Goal: Task Accomplishment & Management: Manage account settings

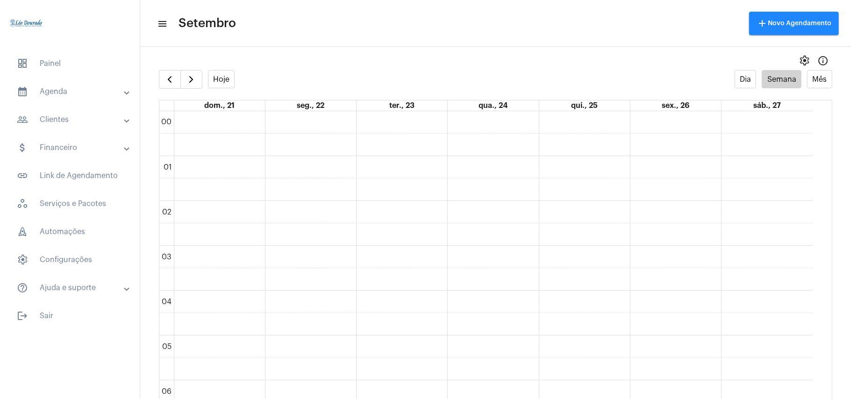
scroll to position [643, 0]
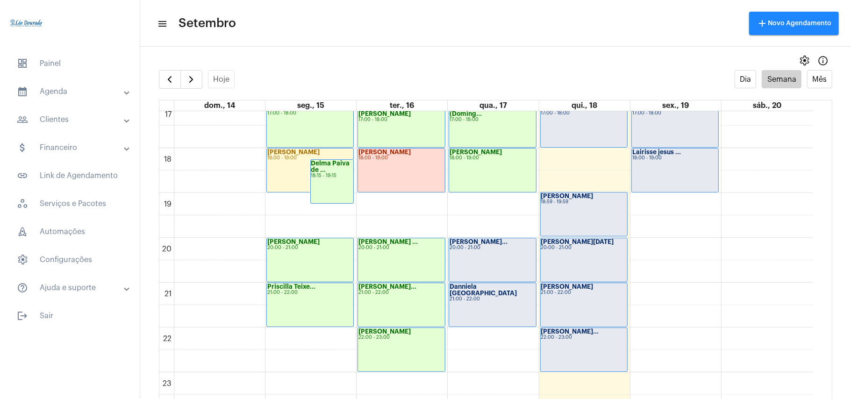
scroll to position [19, 0]
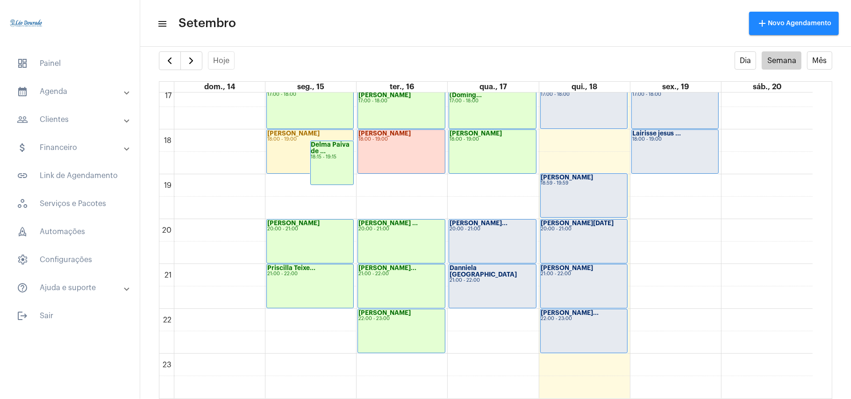
click at [591, 326] on div "[PERSON_NAME]... 22:00 - 23:00" at bounding box center [583, 330] width 86 height 43
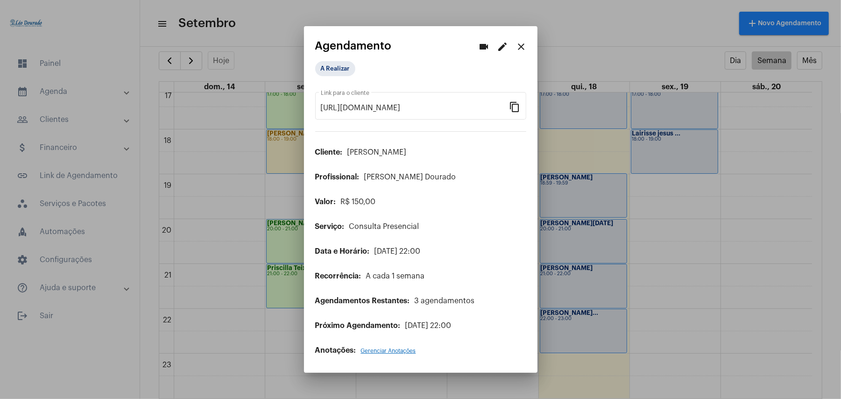
click at [505, 48] on mat-icon "edit" at bounding box center [502, 46] width 11 height 11
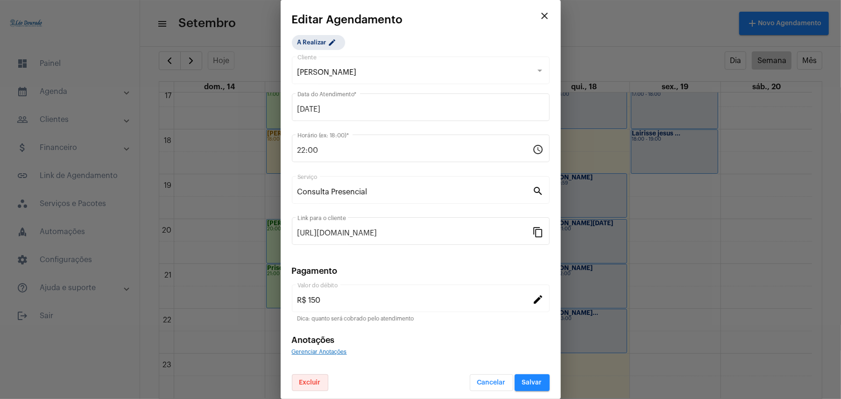
click at [312, 385] on span "Excluir" at bounding box center [309, 382] width 21 height 7
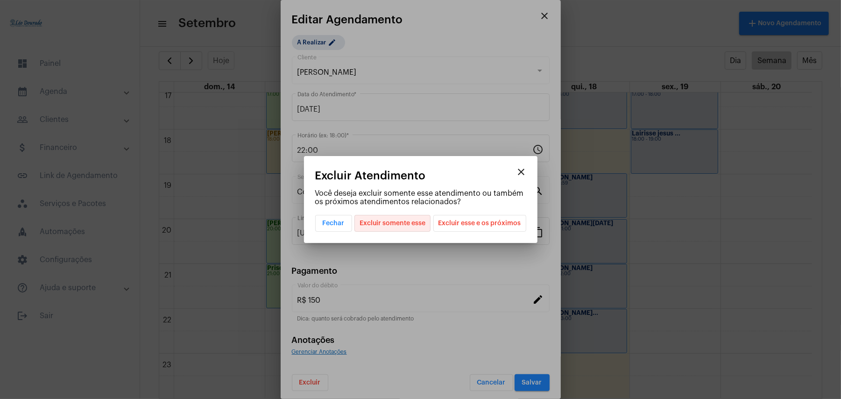
click at [390, 228] on span "Excluir somente esse" at bounding box center [393, 223] width 66 height 16
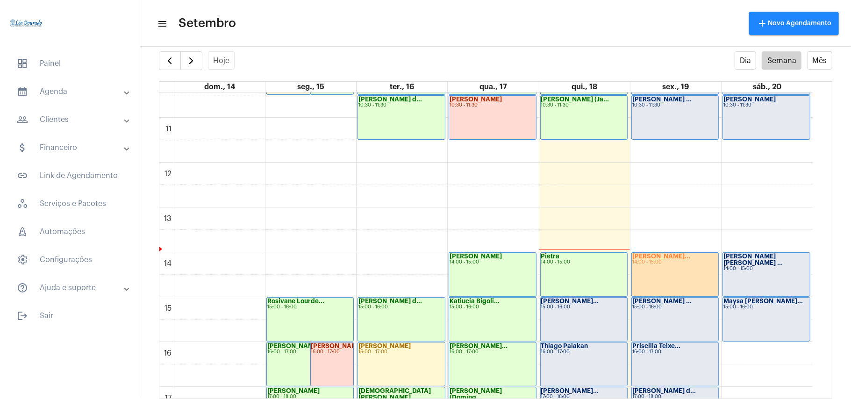
scroll to position [459, 0]
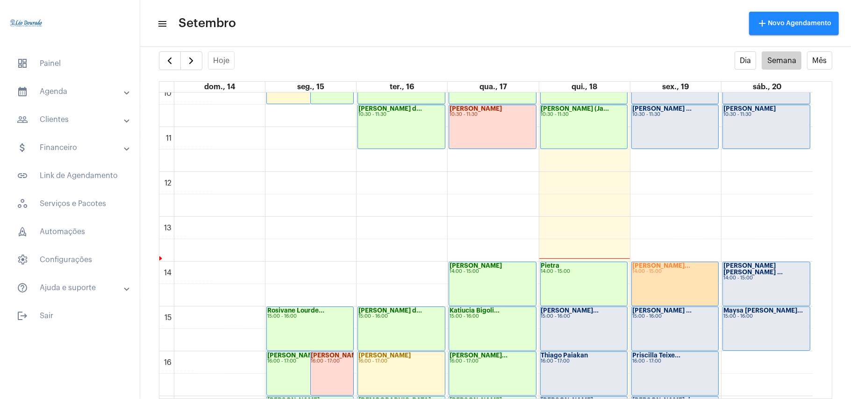
click at [664, 281] on div "[PERSON_NAME]... 14:00 - 15:00" at bounding box center [674, 283] width 86 height 43
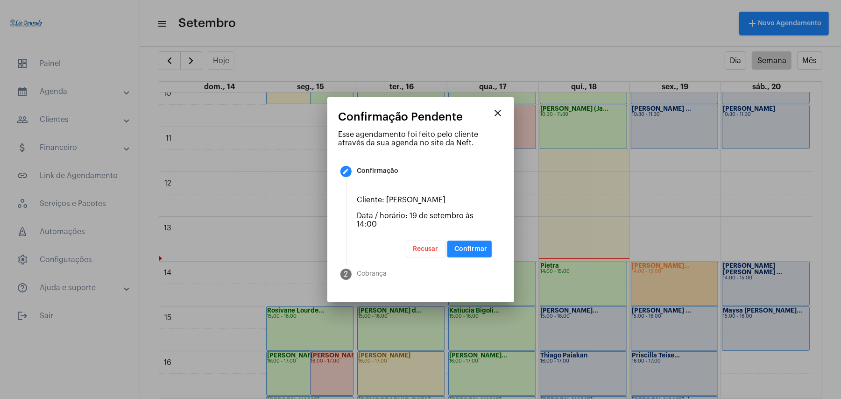
click at [465, 249] on span "Confirmar" at bounding box center [471, 249] width 33 height 7
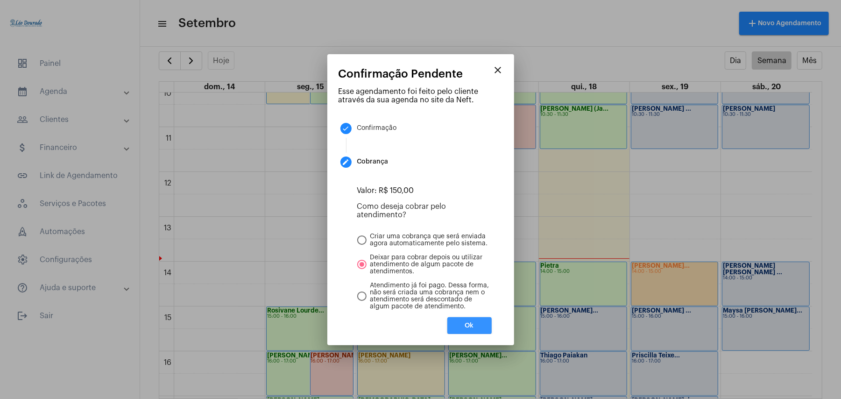
click at [471, 325] on span "Ok" at bounding box center [469, 325] width 9 height 7
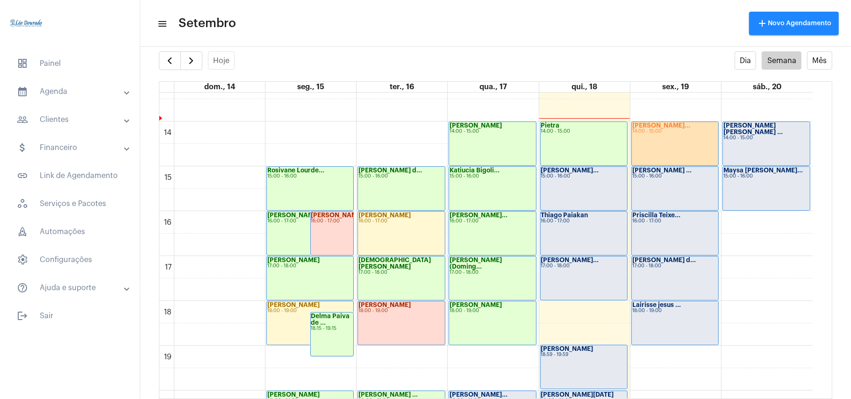
scroll to position [583, 0]
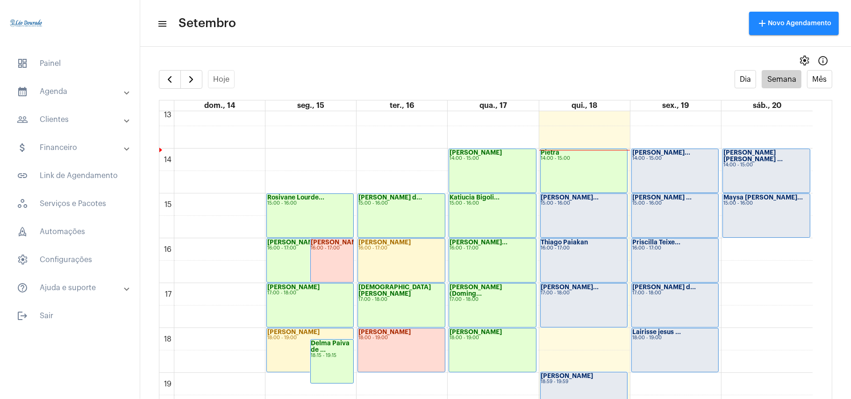
scroll to position [582, 0]
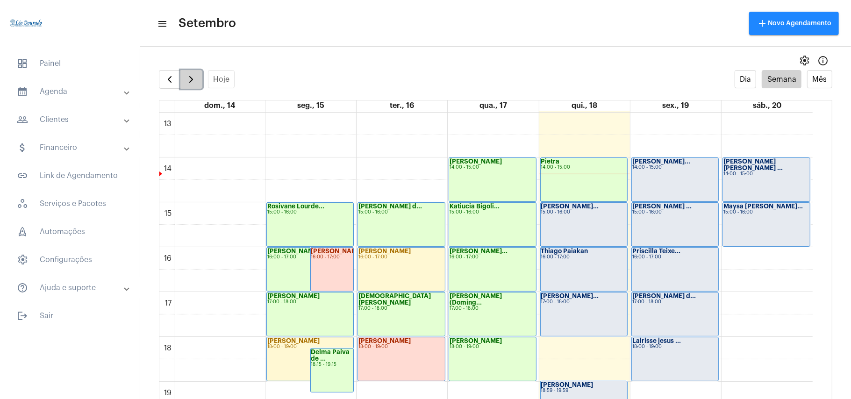
click at [196, 77] on span "button" at bounding box center [190, 79] width 11 height 11
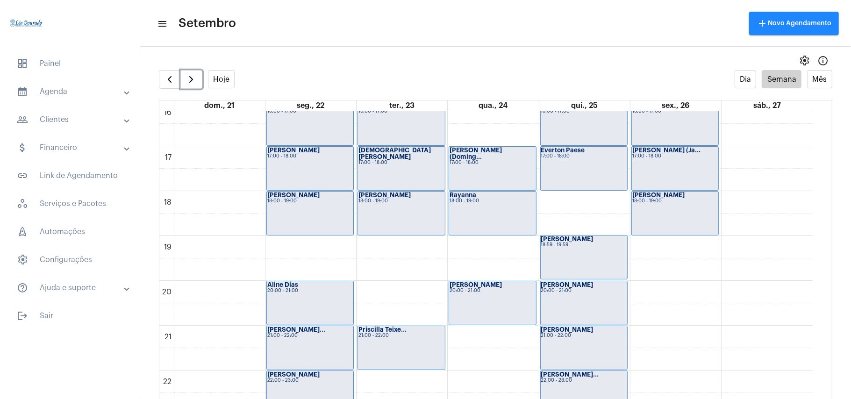
scroll to position [747, 0]
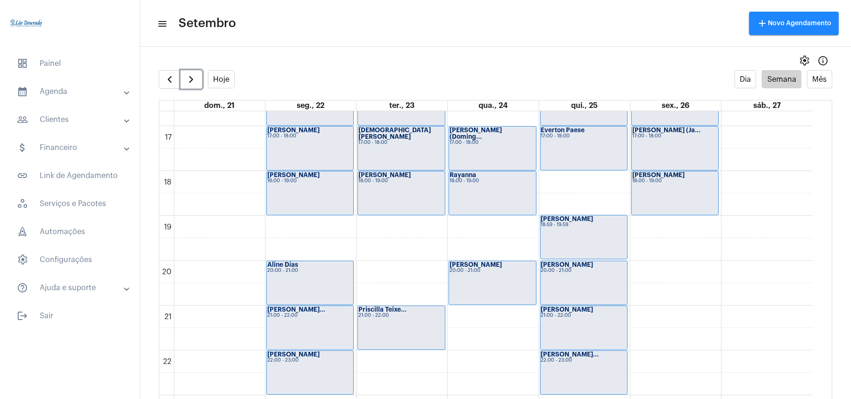
click at [485, 199] on div "Rayanna 18:00 - 19:00" at bounding box center [492, 192] width 86 height 43
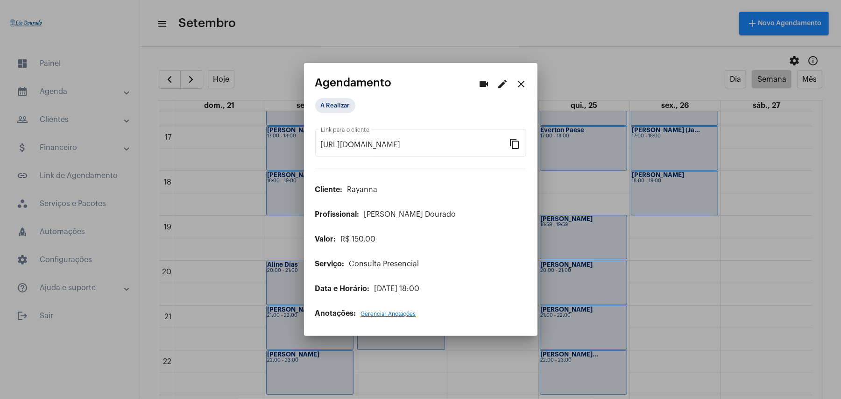
click at [507, 86] on mat-icon "edit" at bounding box center [502, 83] width 11 height 11
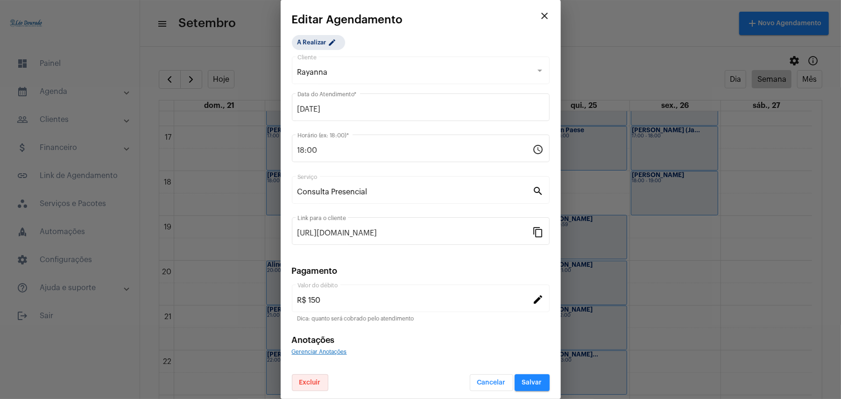
click at [315, 389] on button "Excluir" at bounding box center [310, 382] width 36 height 17
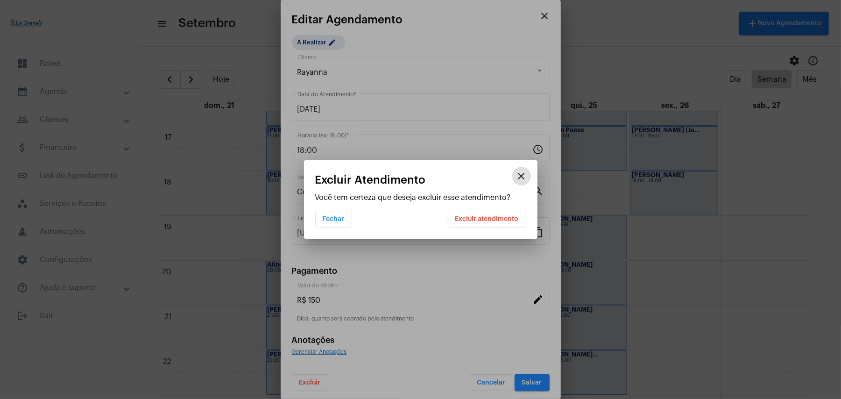
click at [483, 223] on button "Excluir atendimento" at bounding box center [487, 219] width 78 height 17
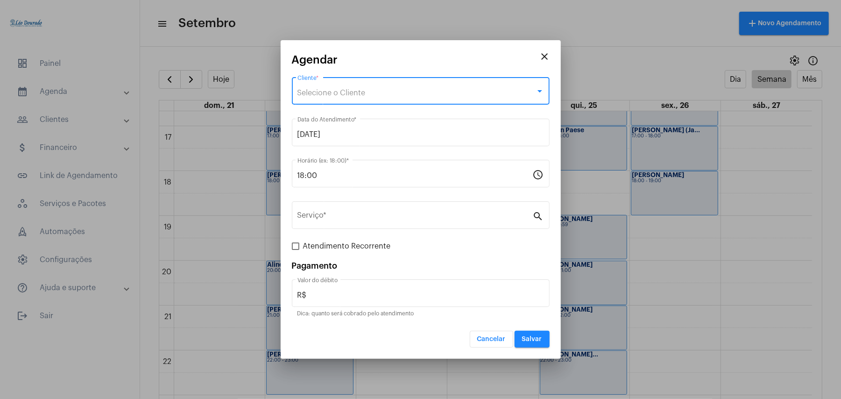
click at [368, 92] on div "Selecione o Cliente" at bounding box center [417, 93] width 238 height 8
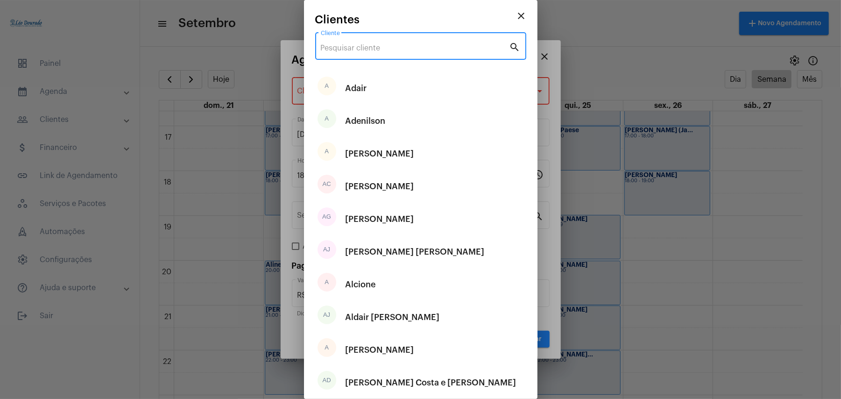
click at [376, 49] on input "Cliente" at bounding box center [415, 48] width 189 height 8
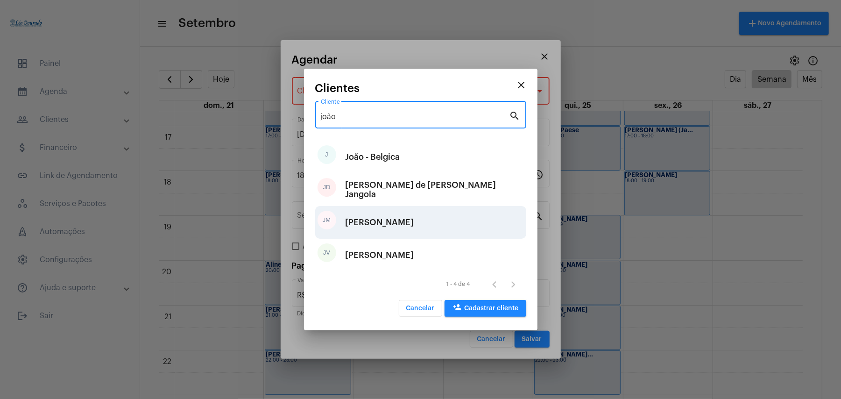
type input "joão"
click at [362, 219] on div "João Mello" at bounding box center [380, 222] width 69 height 28
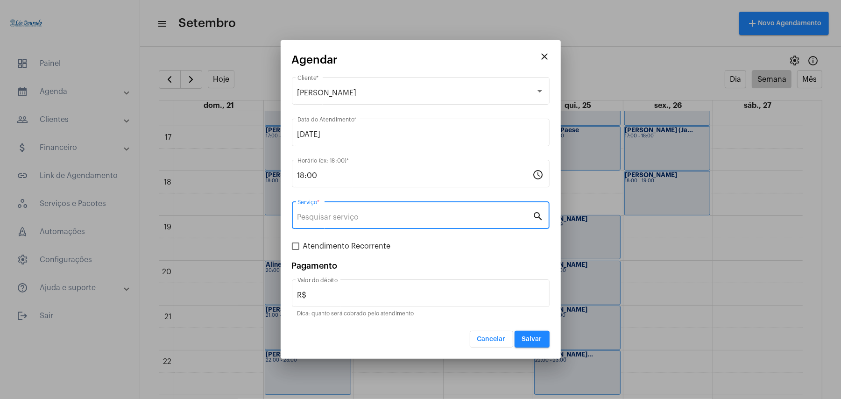
click at [362, 219] on input "Serviço *" at bounding box center [415, 217] width 235 height 8
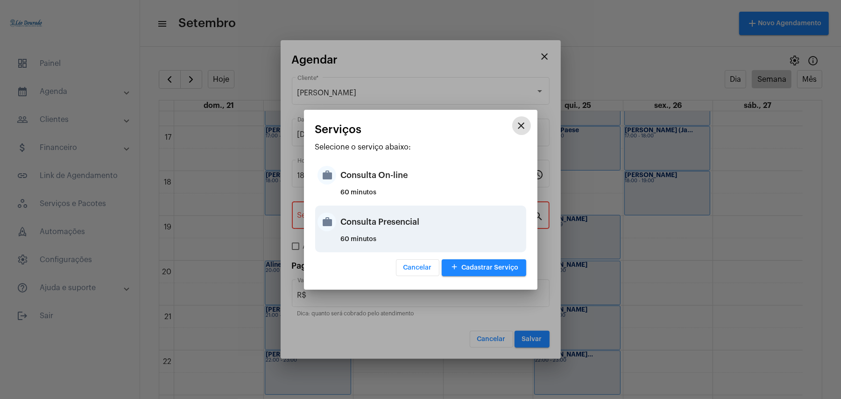
click at [414, 221] on div "Consulta Presencial" at bounding box center [432, 222] width 183 height 28
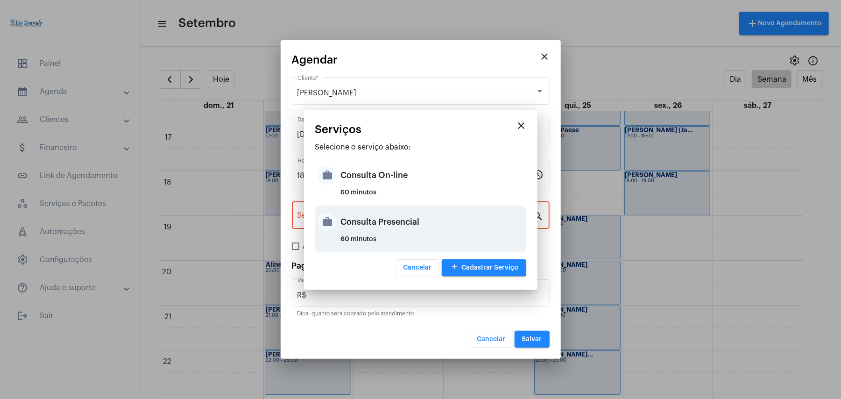
type input "Consulta Presencial"
type input "R$ 150"
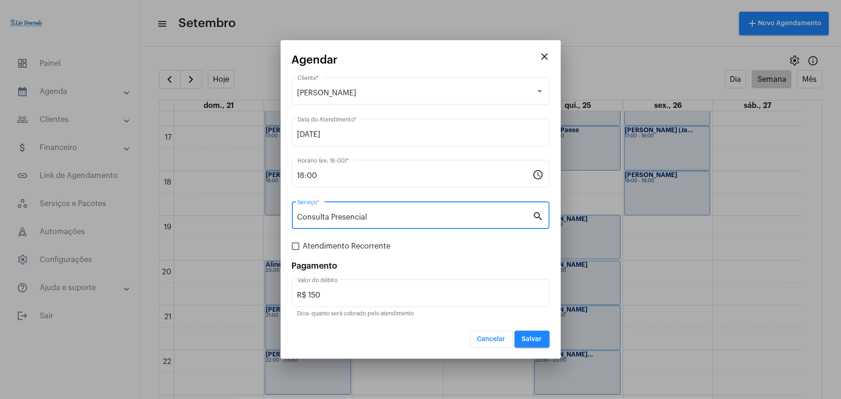
click at [532, 339] on span "Salvar" at bounding box center [532, 339] width 20 height 7
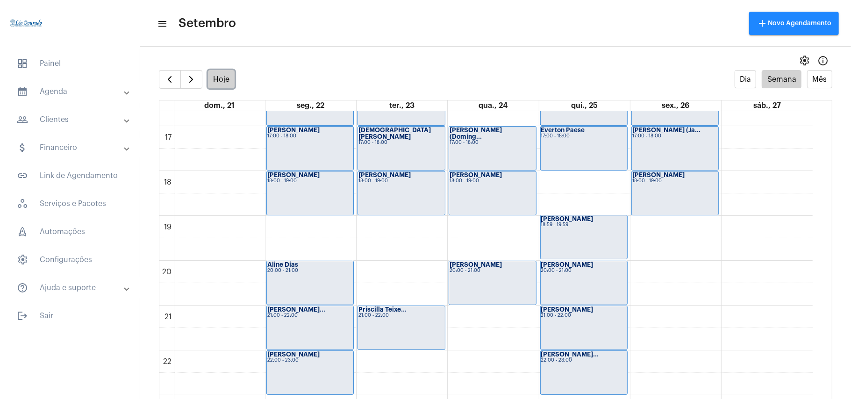
click at [212, 78] on button "Hoje" at bounding box center [221, 79] width 27 height 18
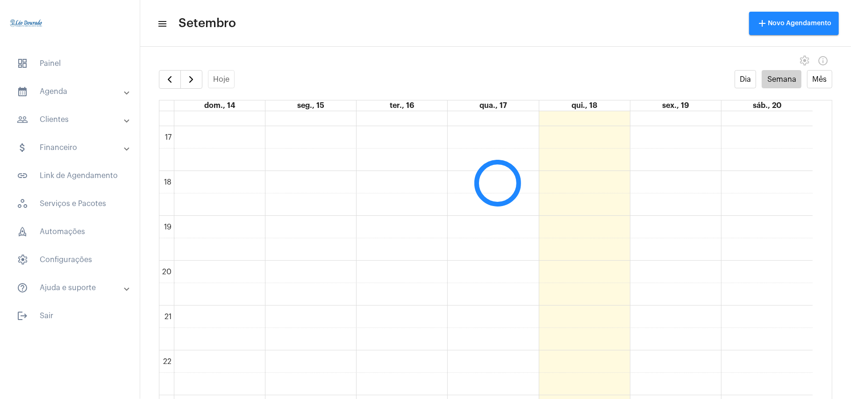
scroll to position [270, 0]
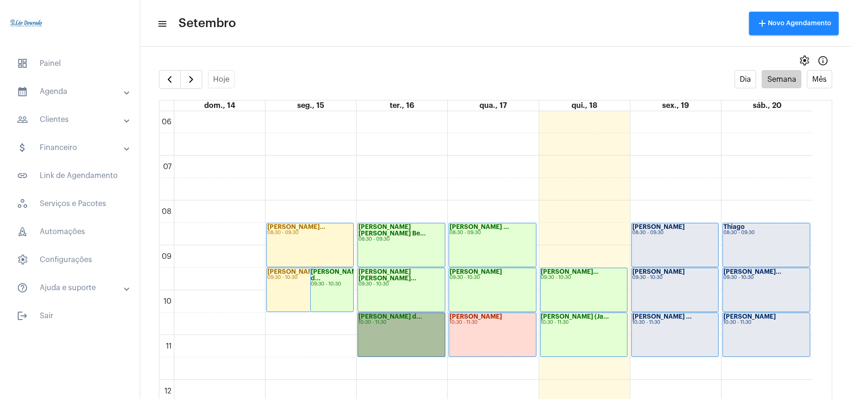
drag, startPoint x: 438, startPoint y: 315, endPoint x: 456, endPoint y: 328, distance: 22.4
